Goal: Transaction & Acquisition: Purchase product/service

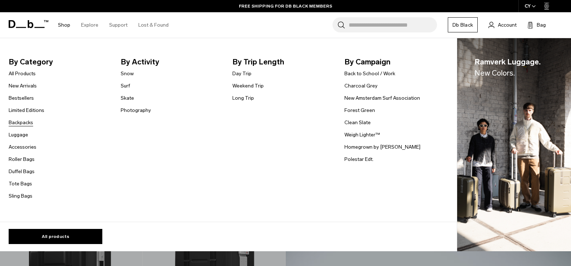
click at [20, 119] on link "Backpacks" at bounding box center [21, 123] width 24 height 8
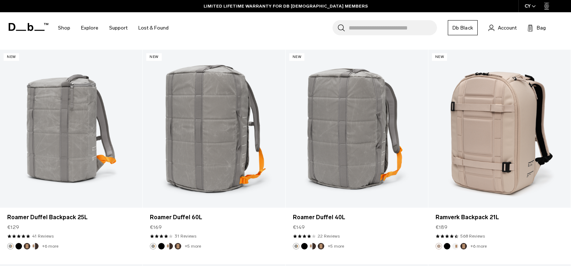
scroll to position [1234, 0]
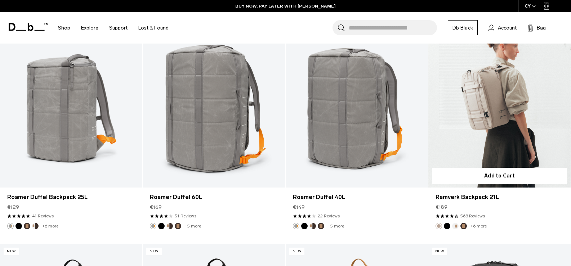
click at [506, 115] on link "Ramverk Backpack 21L" at bounding box center [499, 109] width 142 height 158
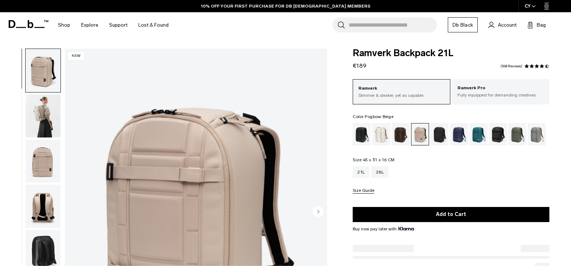
scroll to position [78, 0]
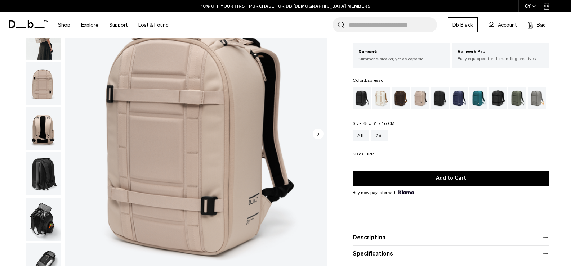
click at [398, 99] on div "Espresso" at bounding box center [401, 98] width 18 height 22
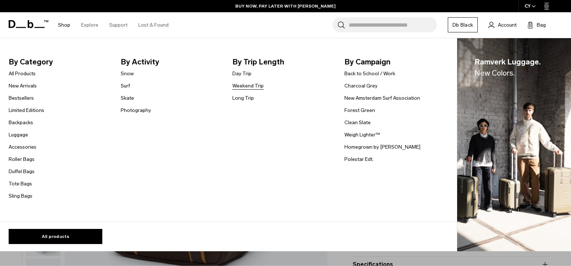
click at [247, 89] on link "Weekend Trip" at bounding box center [247, 86] width 31 height 8
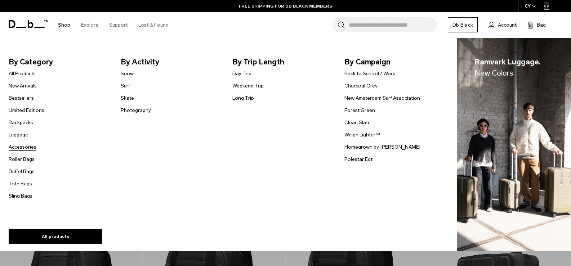
click at [35, 147] on link "Accessories" at bounding box center [23, 147] width 28 height 8
